Goal: Task Accomplishment & Management: Use online tool/utility

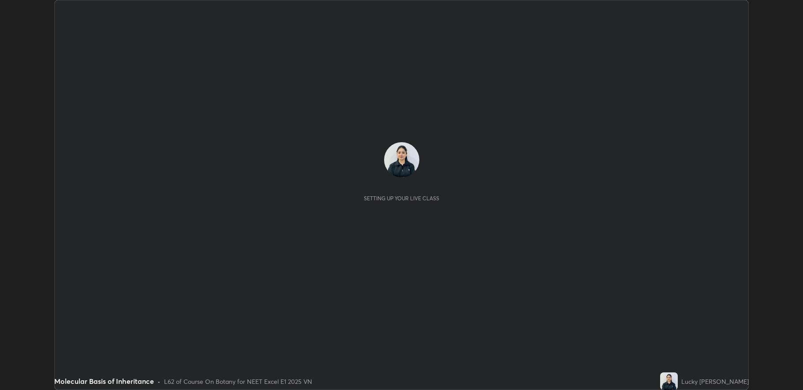
scroll to position [390, 803]
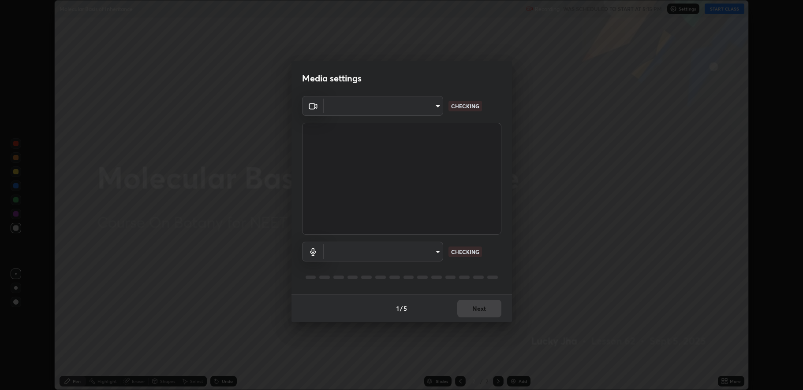
type input "fbf3bf66c54ebdc22d4a916e1eeea5187fc1625fd733ae2b86b360c30985395f"
type input "default"
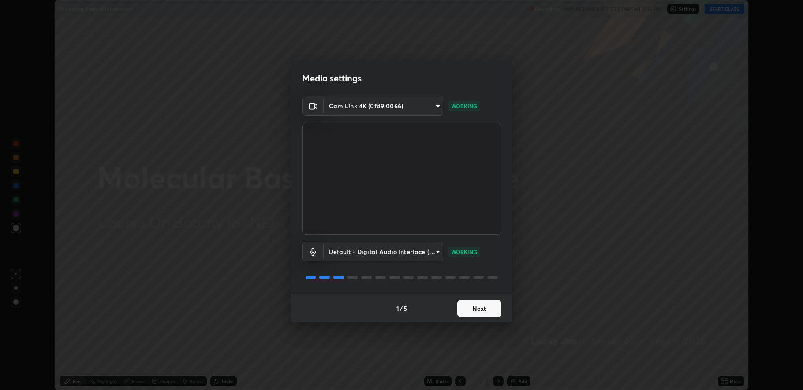
click at [483, 310] on button "Next" at bounding box center [479, 309] width 44 height 18
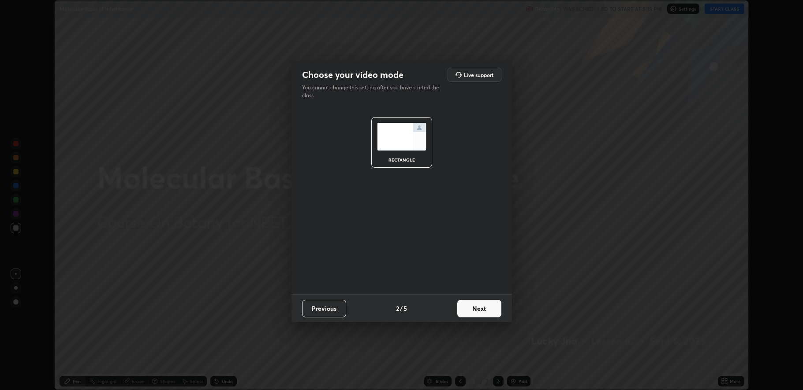
click at [482, 310] on button "Next" at bounding box center [479, 309] width 44 height 18
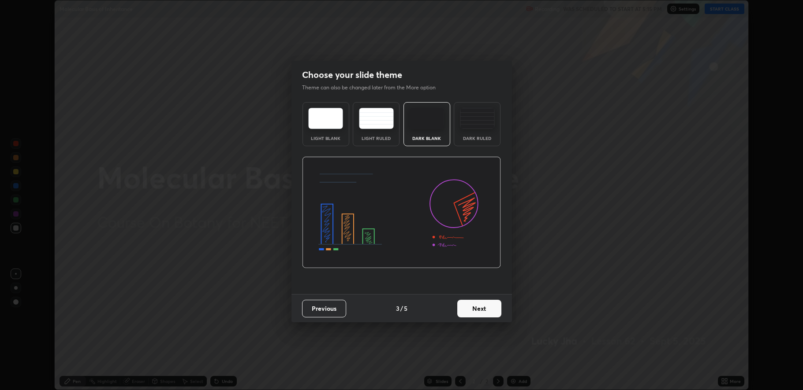
click at [482, 308] on button "Next" at bounding box center [479, 309] width 44 height 18
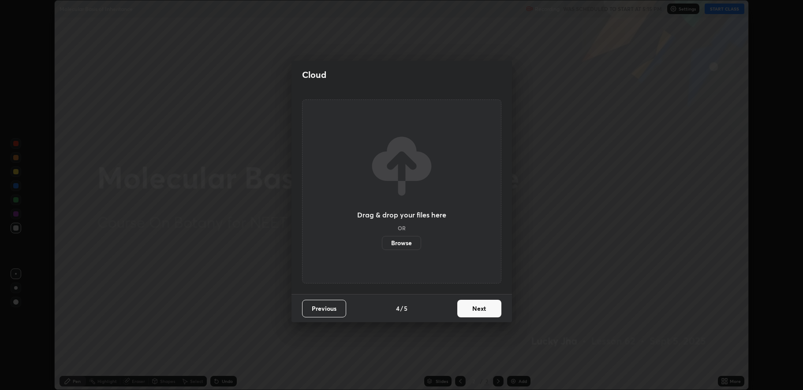
click at [483, 309] on button "Next" at bounding box center [479, 309] width 44 height 18
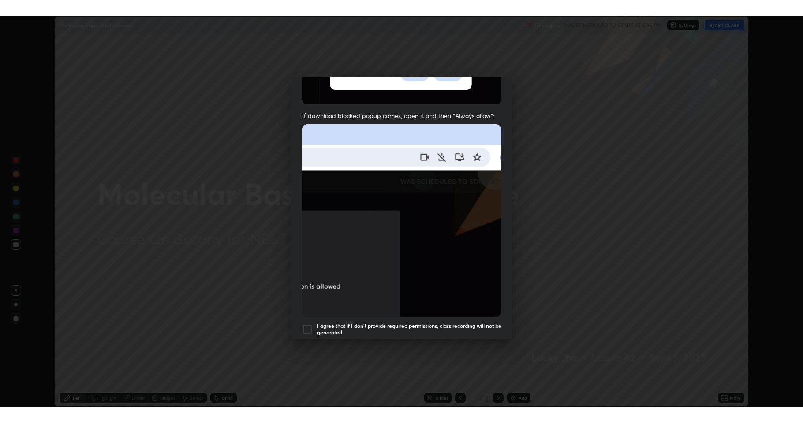
scroll to position [179, 0]
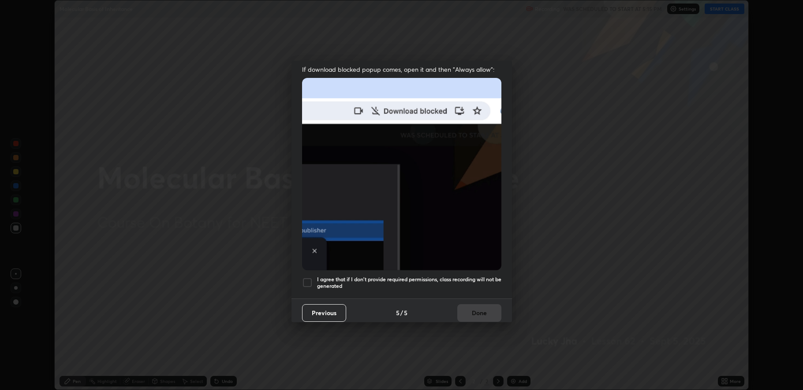
click at [308, 278] on div at bounding box center [307, 283] width 11 height 11
click at [482, 309] on button "Done" at bounding box center [479, 314] width 44 height 18
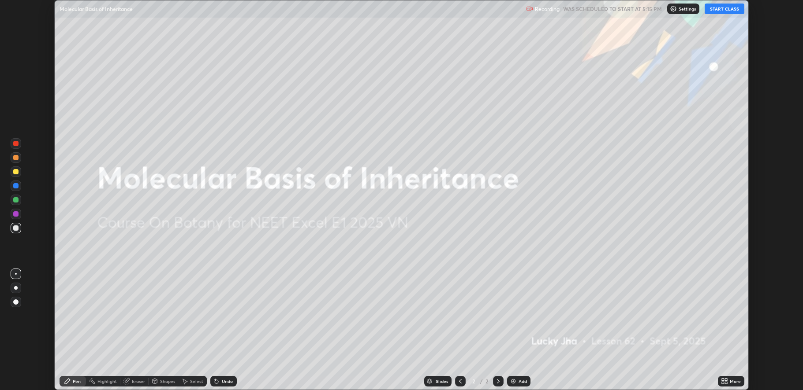
click at [724, 10] on button "START CLASS" at bounding box center [724, 9] width 40 height 11
click at [725, 380] on icon at bounding box center [726, 380] width 2 height 2
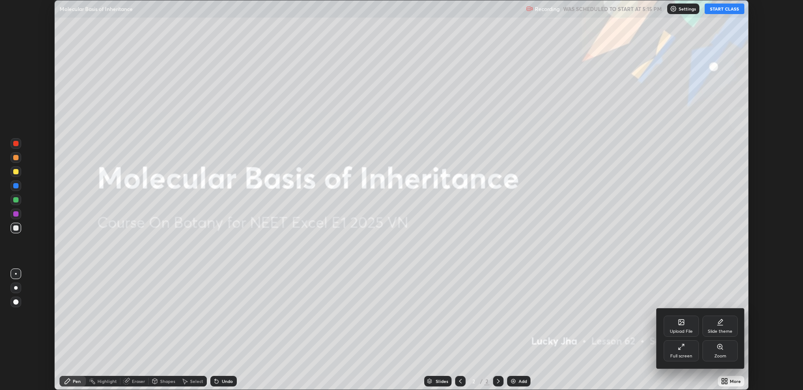
click at [677, 355] on div "Full screen" at bounding box center [681, 356] width 22 height 4
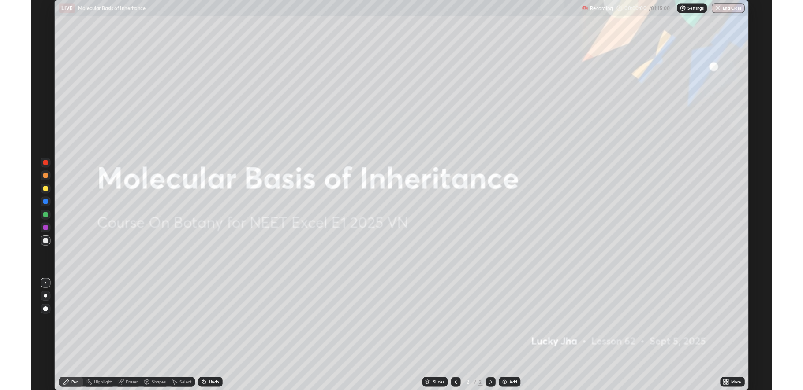
scroll to position [423, 803]
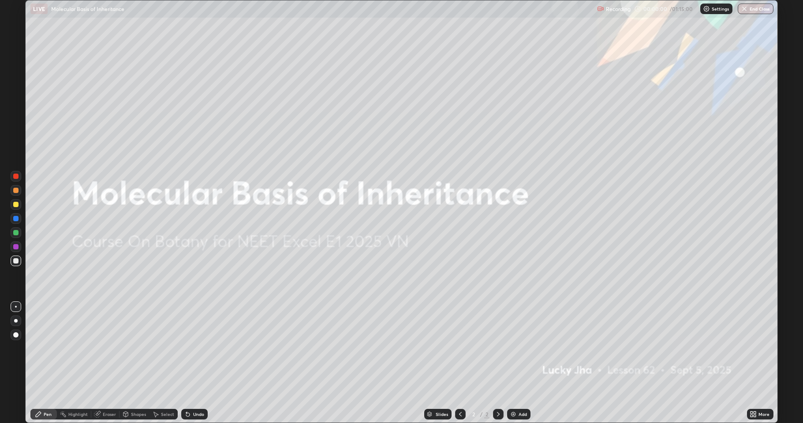
click at [520, 390] on div "Add" at bounding box center [522, 414] width 8 height 4
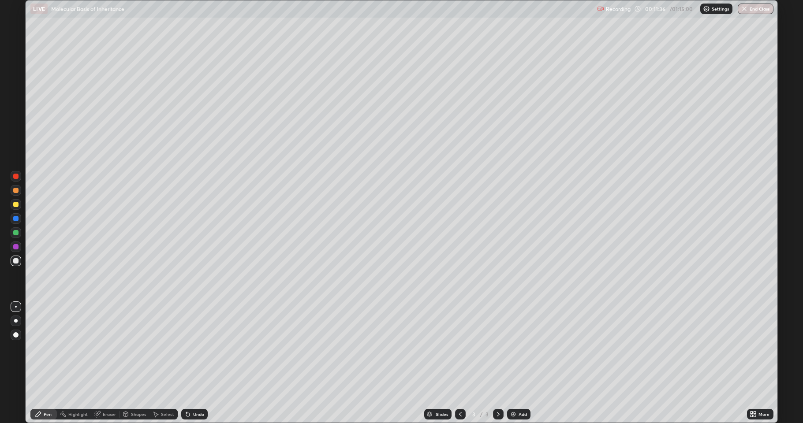
click at [763, 390] on div "More" at bounding box center [763, 414] width 11 height 4
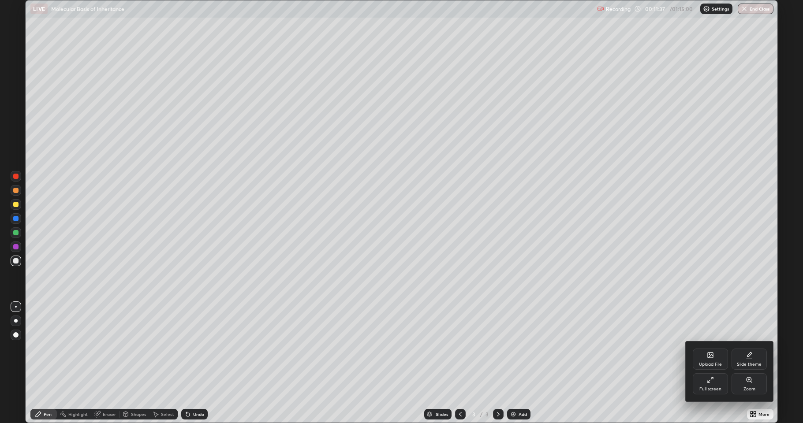
click at [747, 384] on div "Zoom" at bounding box center [748, 383] width 35 height 21
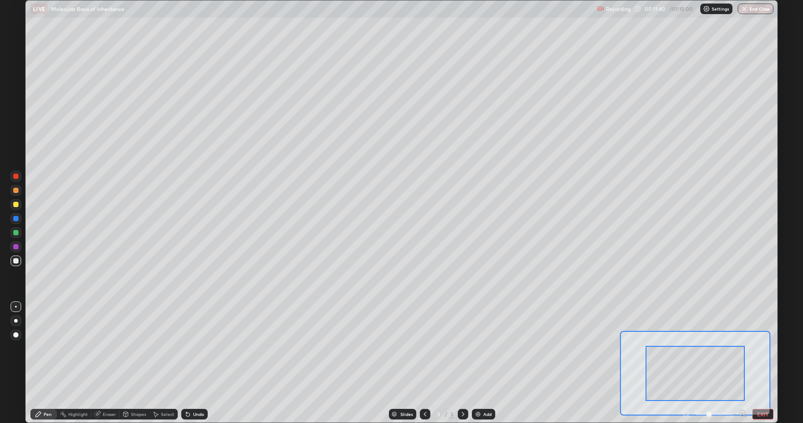
click at [758, 390] on button "EXIT" at bounding box center [762, 414] width 21 height 11
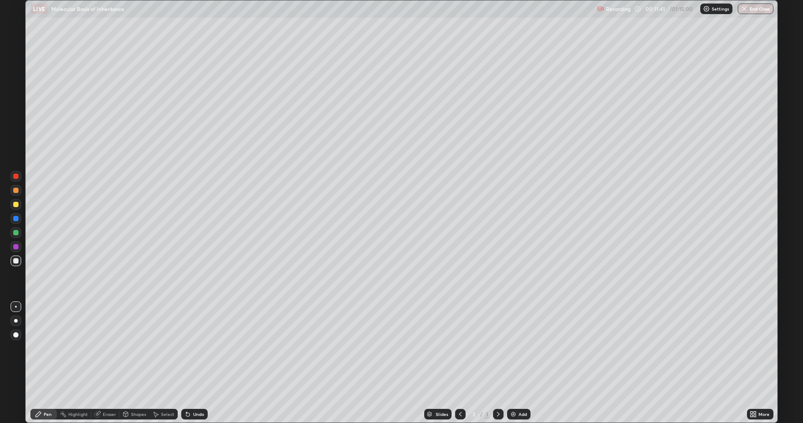
click at [758, 390] on div "More" at bounding box center [763, 414] width 11 height 4
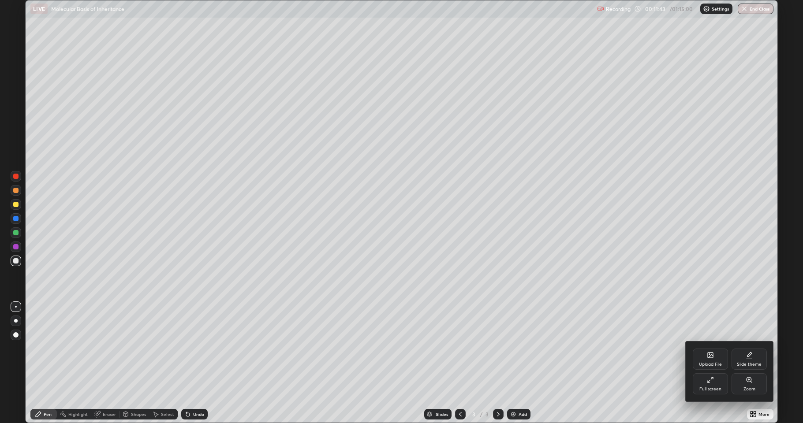
click at [723, 378] on div "Full screen" at bounding box center [709, 383] width 35 height 21
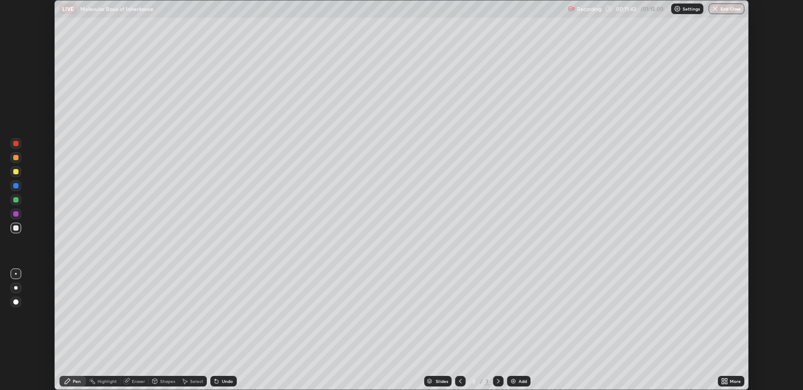
scroll to position [43681, 43269]
click at [730, 10] on button "End Class" at bounding box center [726, 9] width 36 height 11
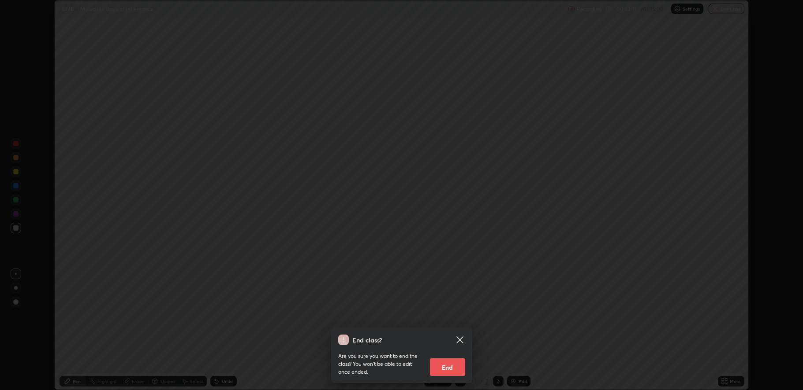
click at [452, 372] on button "End" at bounding box center [447, 368] width 35 height 18
